Goal: Task Accomplishment & Management: Manage account settings

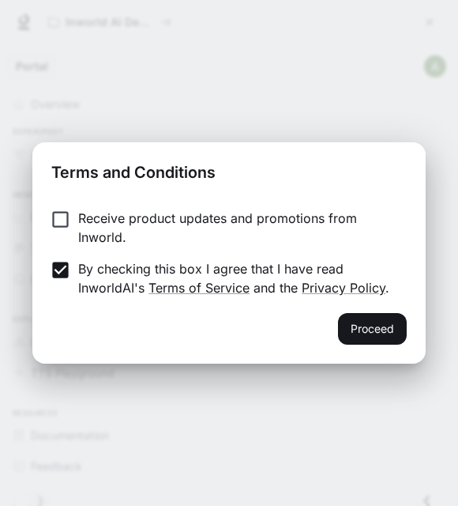
click at [370, 326] on button "Proceed" at bounding box center [372, 329] width 69 height 32
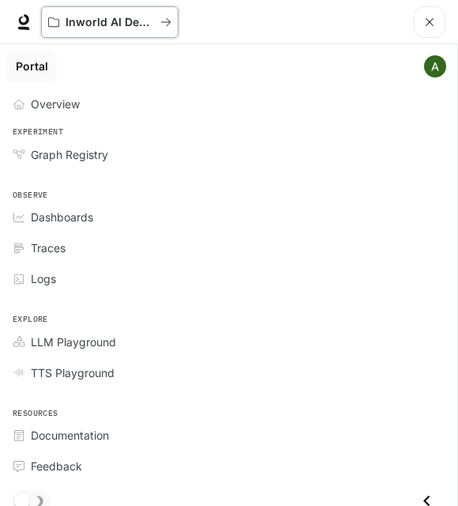
click at [102, 19] on p "Inworld AI Demos" at bounding box center [110, 22] width 89 height 13
click at [21, 24] on icon at bounding box center [24, 19] width 10 height 11
click at [81, 218] on span "Dashboards" at bounding box center [62, 217] width 62 height 17
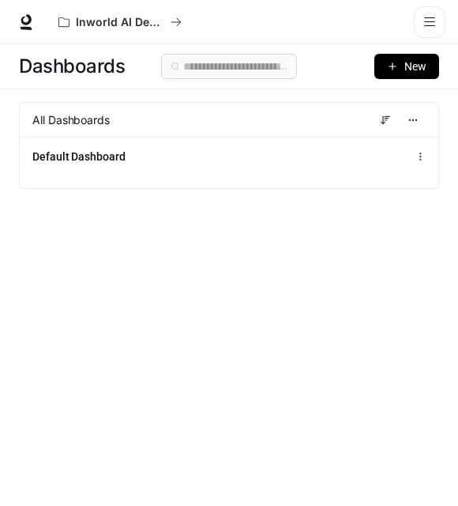
click at [432, 21] on icon "open drawer" at bounding box center [429, 21] width 11 height 9
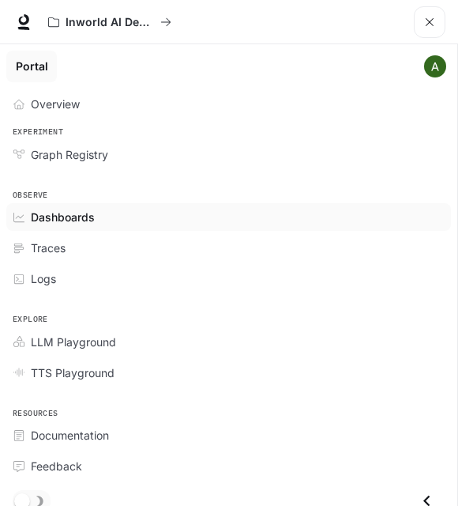
click at [443, 66] on img "main menu drawer" at bounding box center [435, 66] width 22 height 22
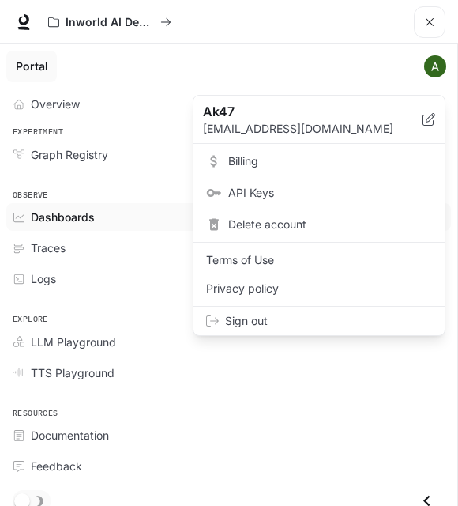
click at [251, 165] on span "Billing" at bounding box center [330, 161] width 204 height 16
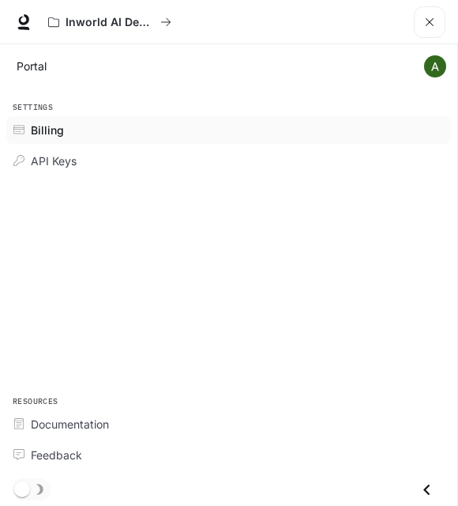
click at [46, 126] on span "Billing" at bounding box center [47, 130] width 33 height 17
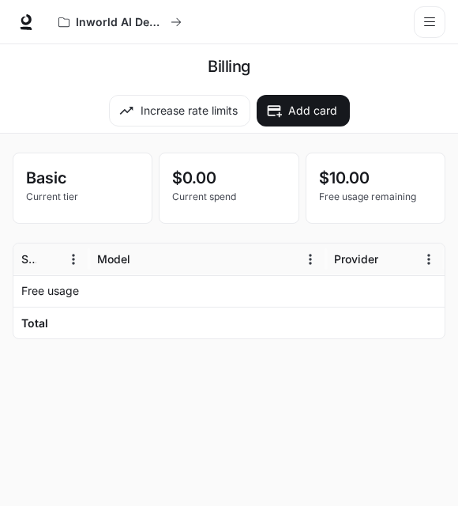
click at [436, 22] on button "open drawer" at bounding box center [430, 22] width 32 height 32
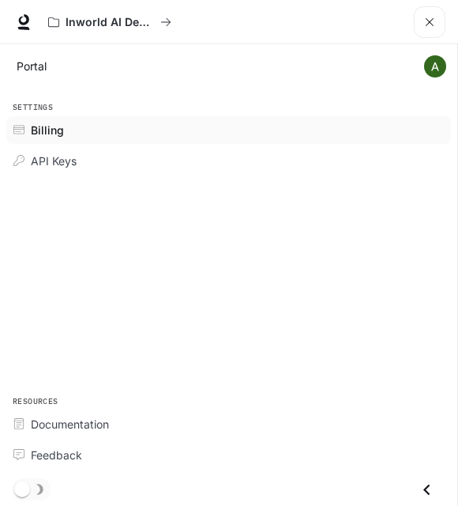
click at [446, 66] on img "main menu drawer" at bounding box center [435, 66] width 22 height 22
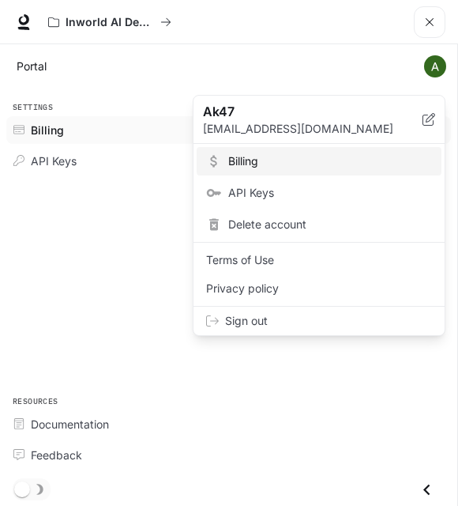
click at [288, 322] on span "Sign out" at bounding box center [328, 321] width 207 height 16
